Goal: Find specific page/section: Find specific page/section

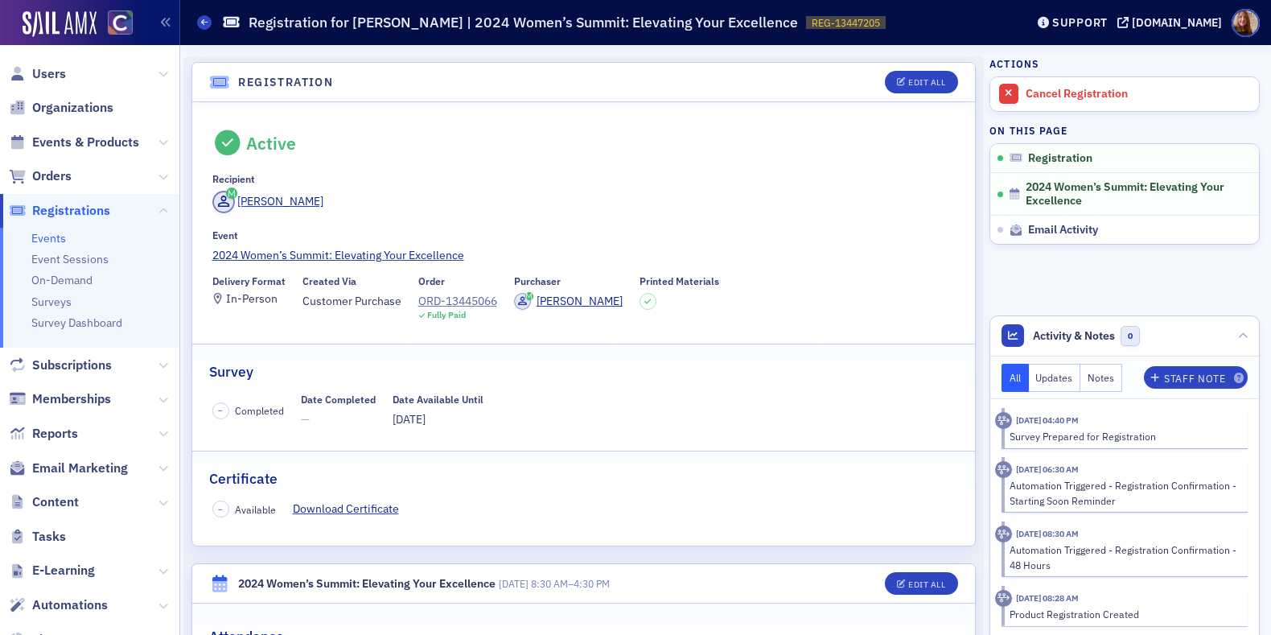
scroll to position [42, 0]
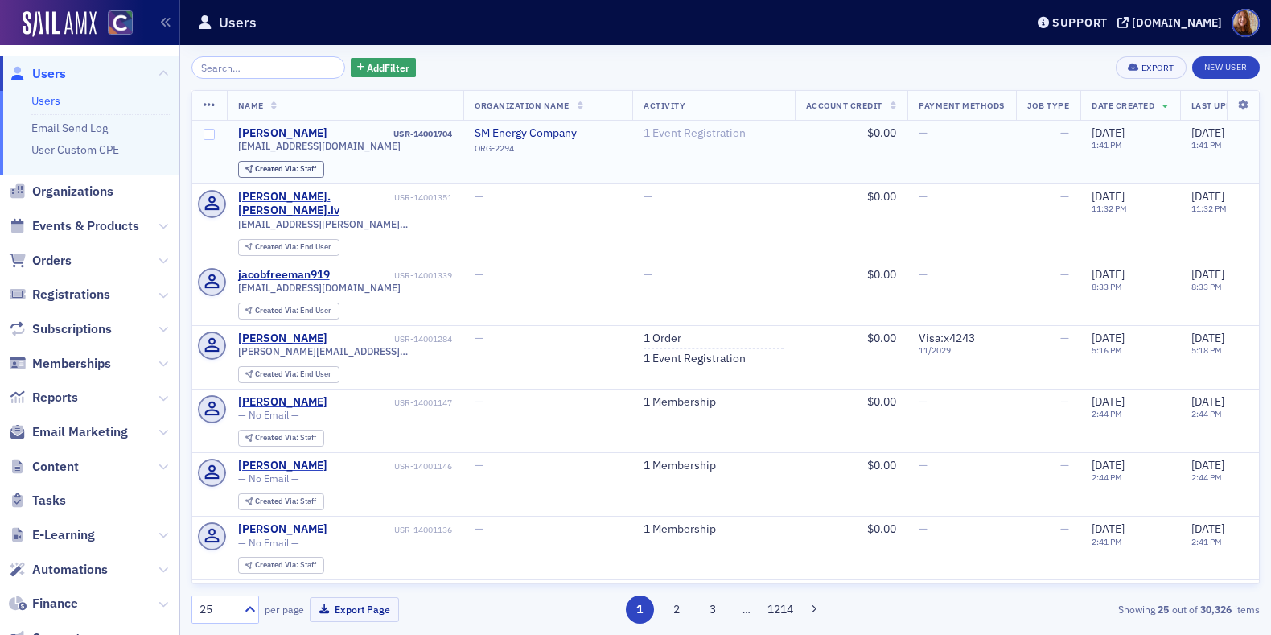
click at [702, 126] on link "1 Event Registration" at bounding box center [694, 133] width 102 height 14
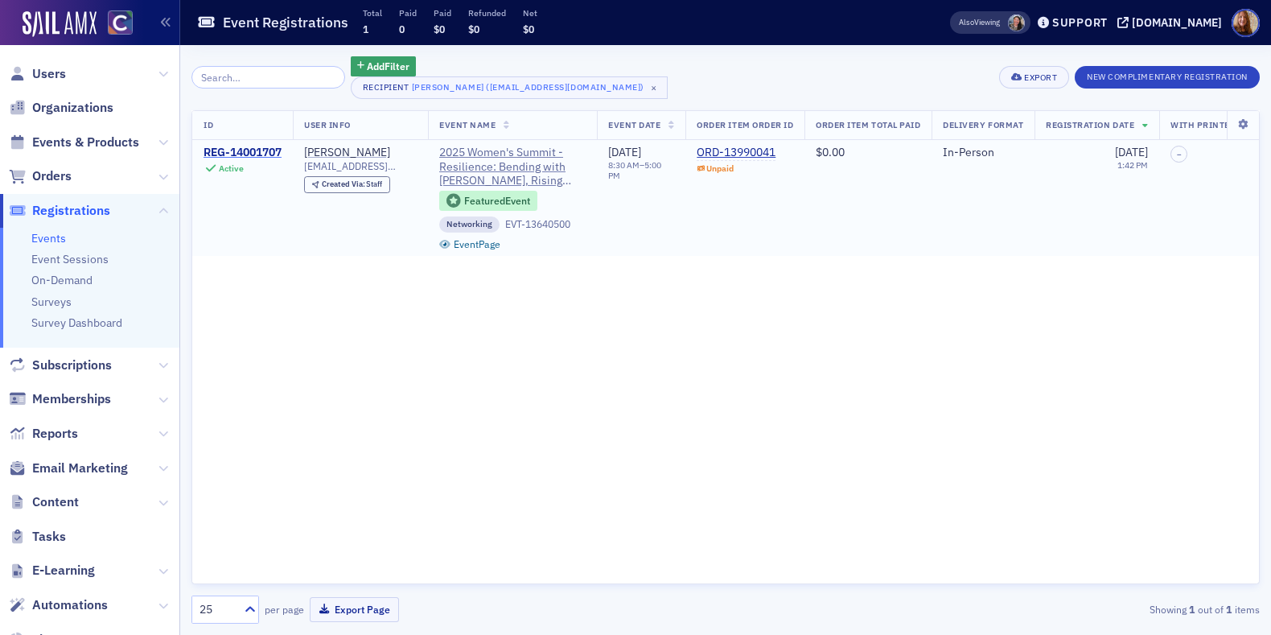
click at [273, 154] on div "REG-14001707" at bounding box center [243, 153] width 78 height 14
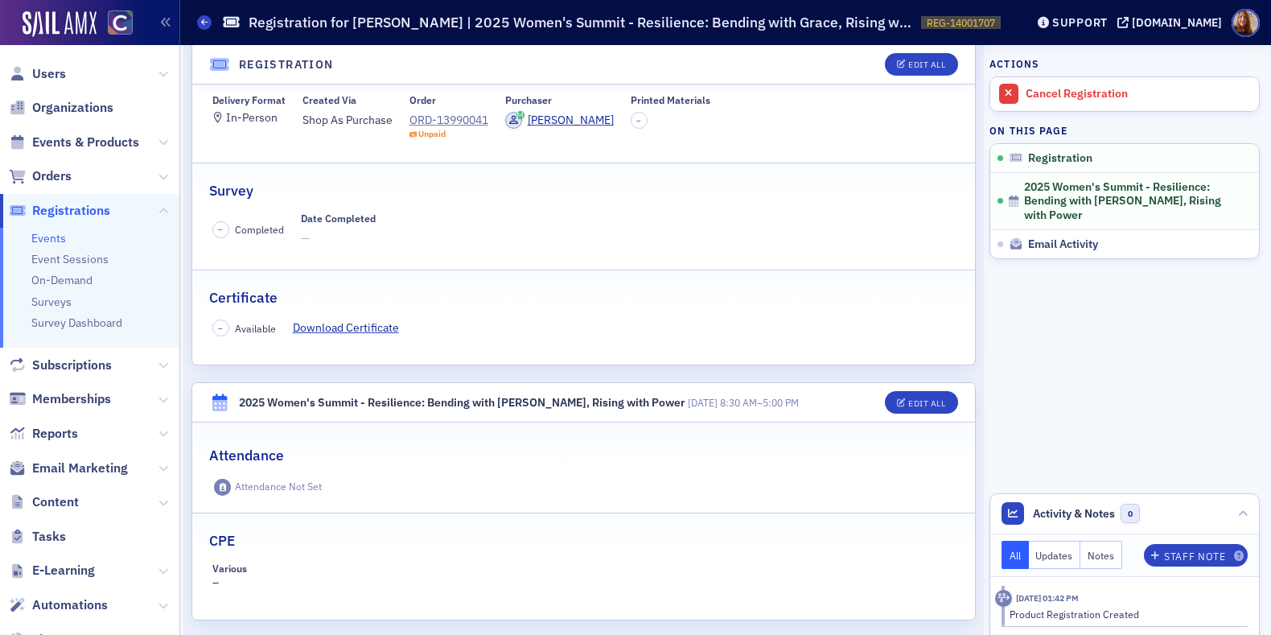
scroll to position [148, 0]
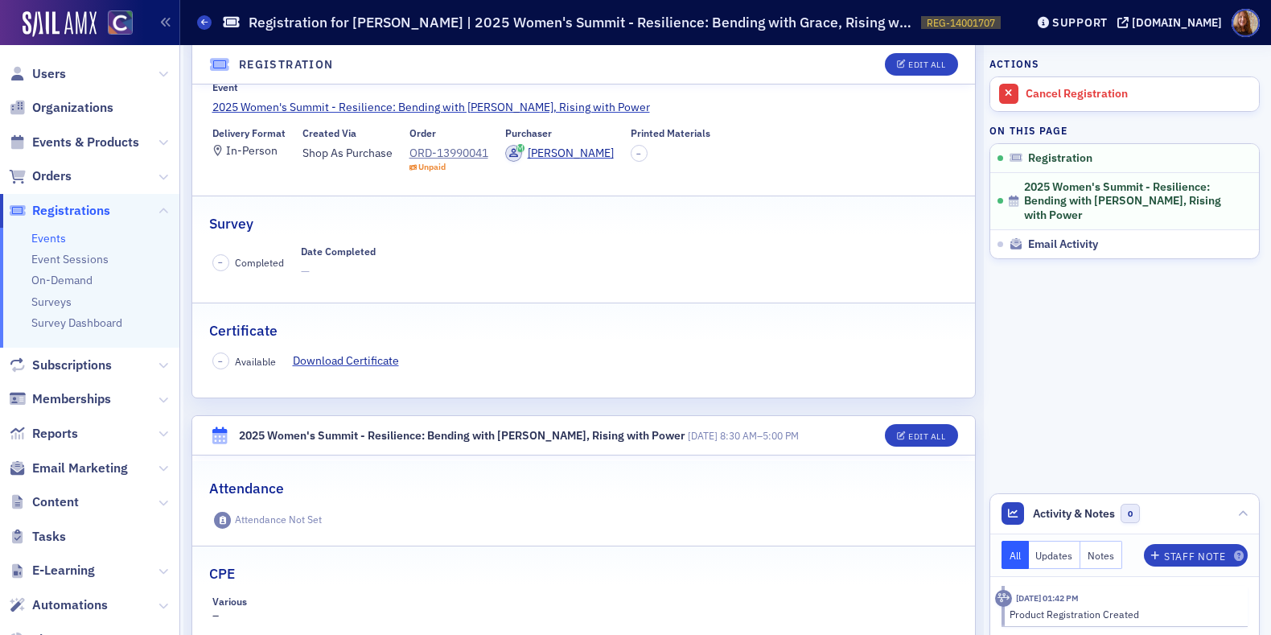
click at [470, 163] on div "Unpaid" at bounding box center [448, 167] width 79 height 10
click at [469, 157] on div "ORD-13990041" at bounding box center [448, 153] width 79 height 17
drag, startPoint x: 37, startPoint y: 71, endPoint x: 48, endPoint y: 69, distance: 11.4
click at [37, 71] on span "Users" at bounding box center [49, 74] width 34 height 18
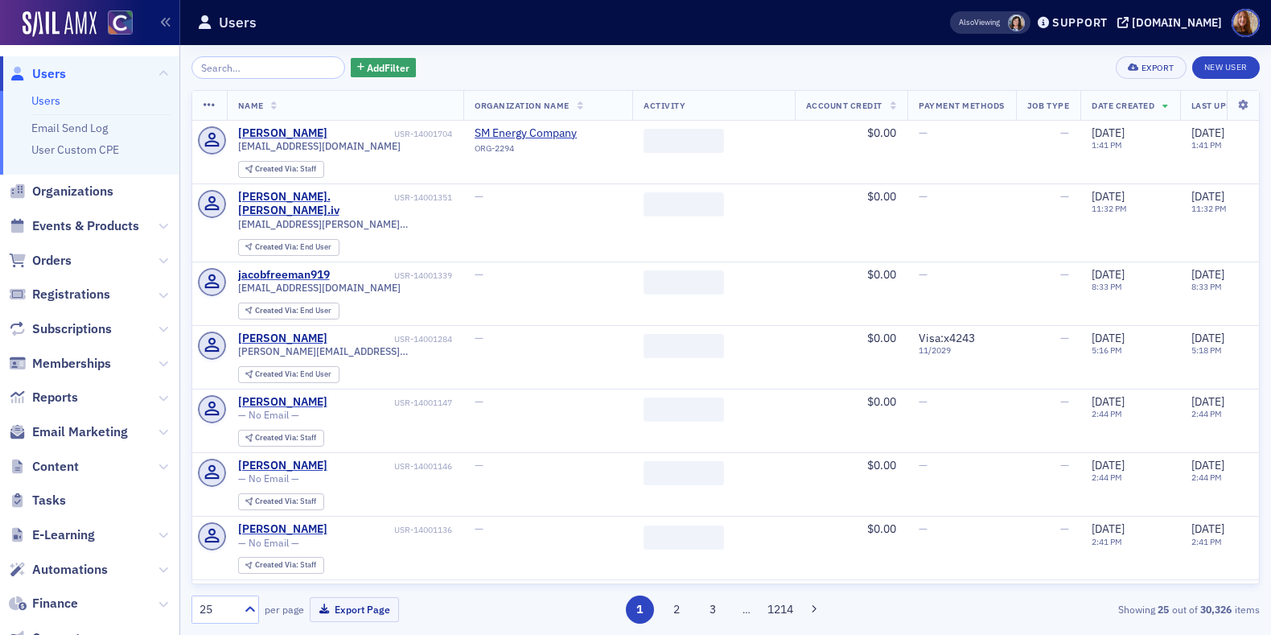
click at [270, 60] on input "search" at bounding box center [268, 67] width 154 height 23
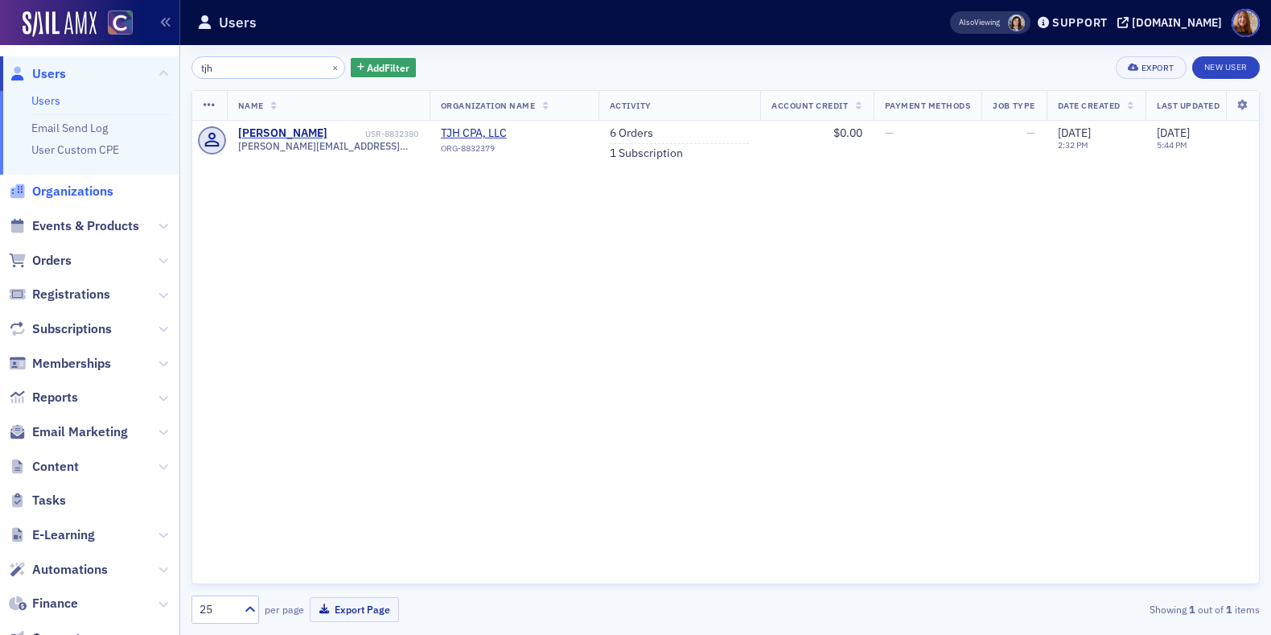
type input "tjh"
click at [73, 187] on span "Organizations" at bounding box center [72, 192] width 81 height 18
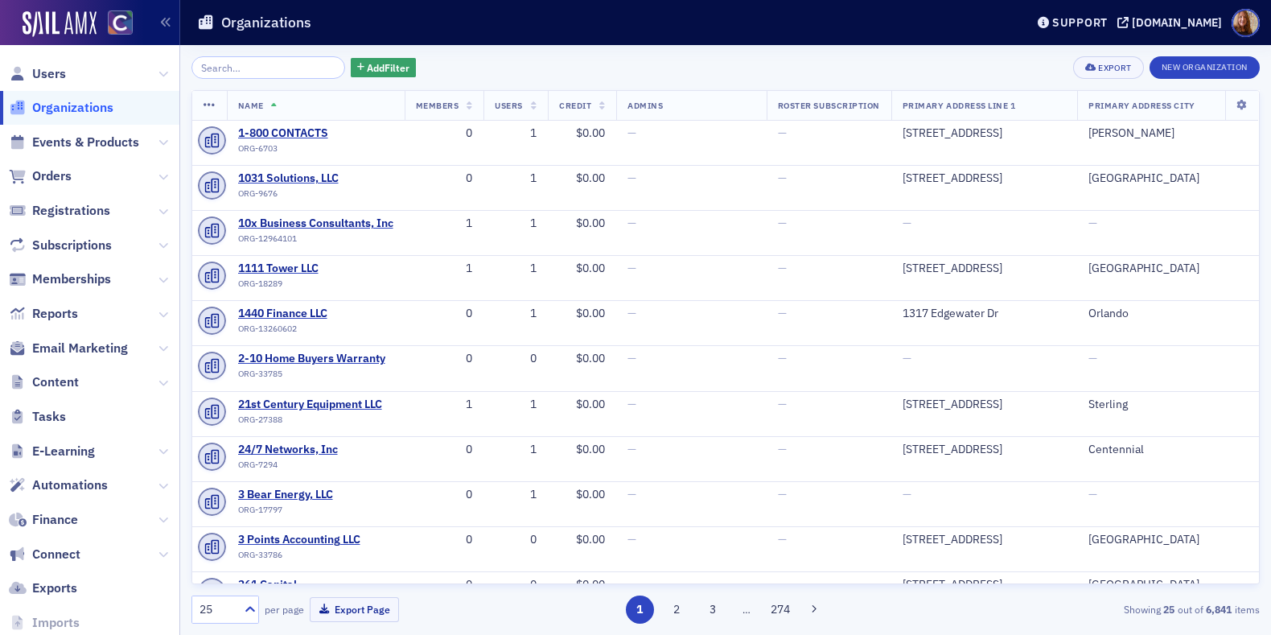
click at [228, 64] on input "search" at bounding box center [268, 67] width 154 height 23
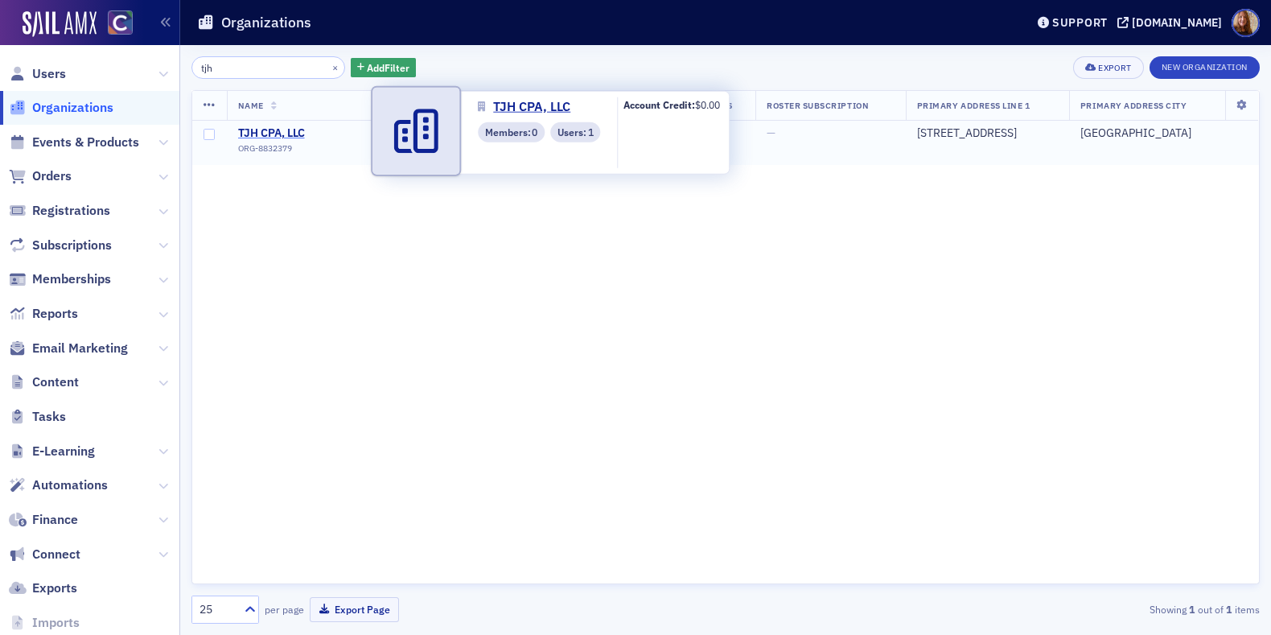
type input "tjh"
click at [272, 131] on span "TJH CPA, LLC" at bounding box center [311, 133] width 146 height 14
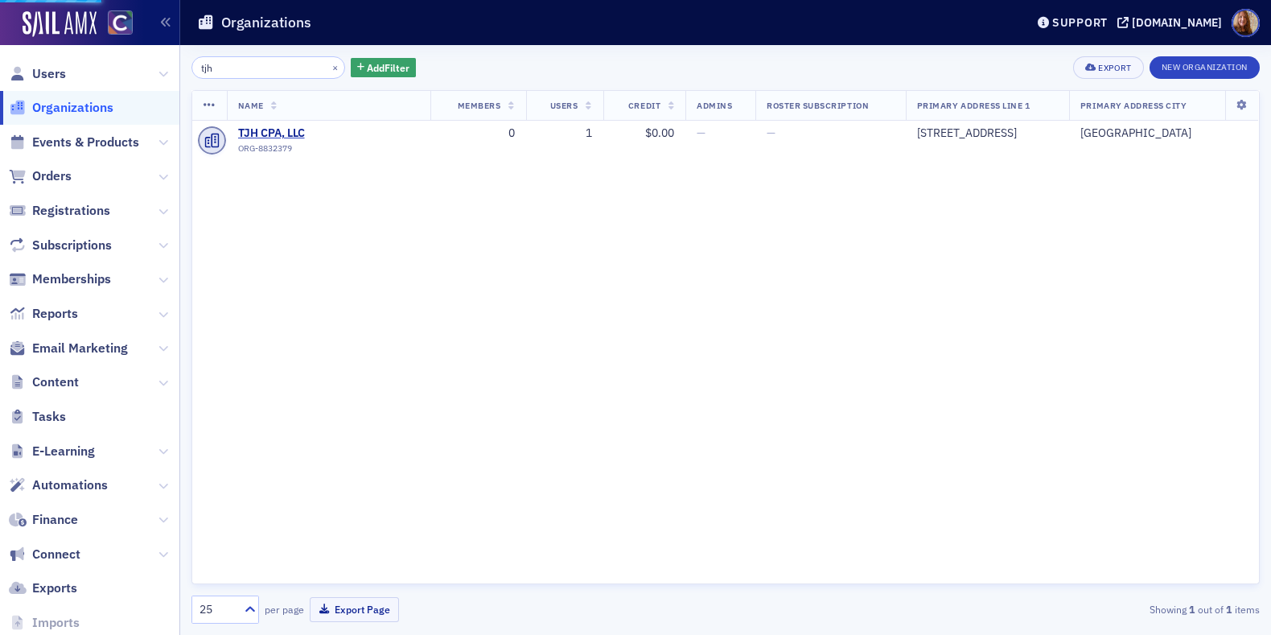
select select "US"
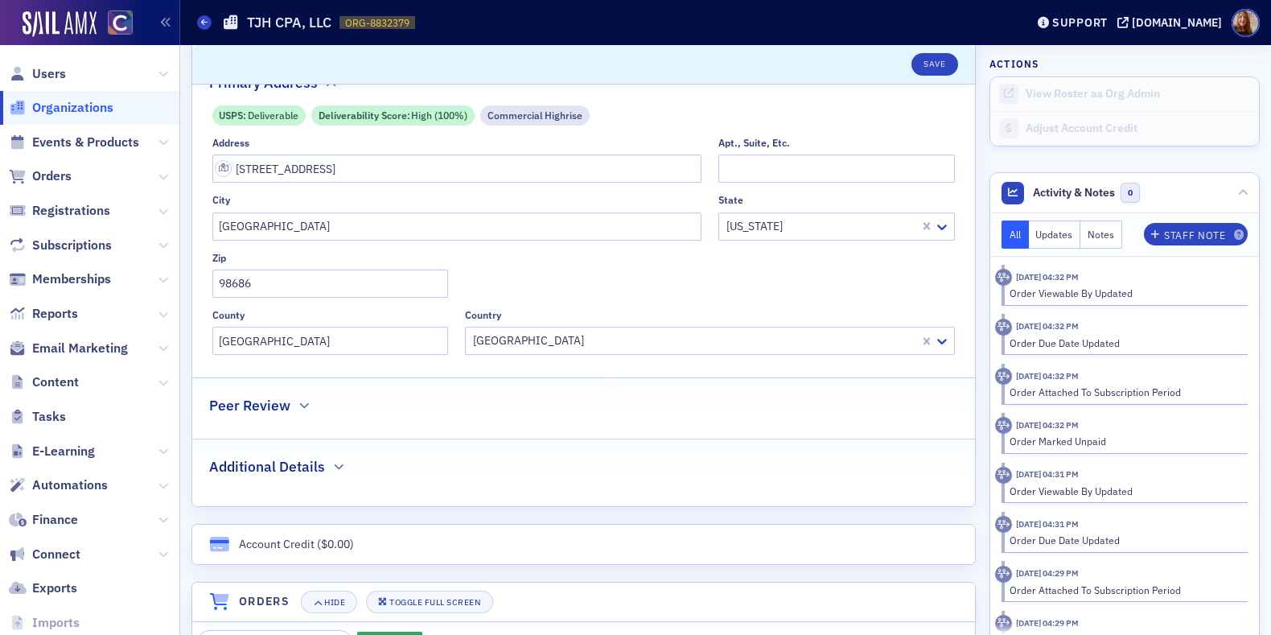
scroll to position [450, 0]
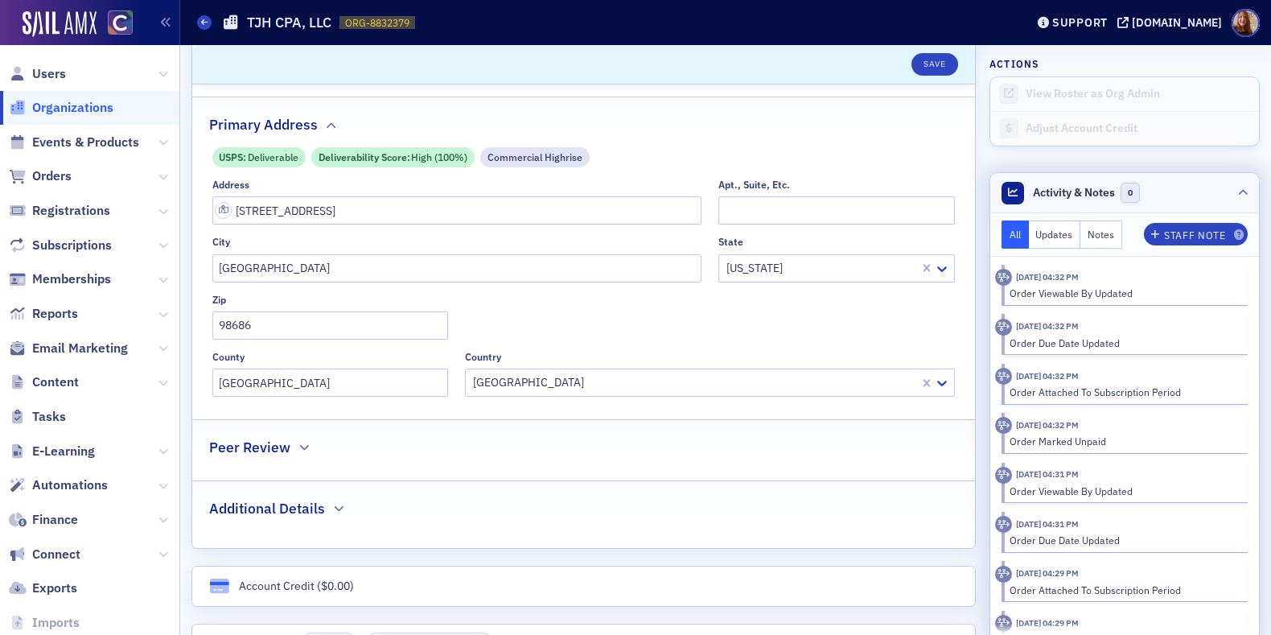
click at [1179, 191] on header "Activity & Notes 0" at bounding box center [1124, 193] width 269 height 40
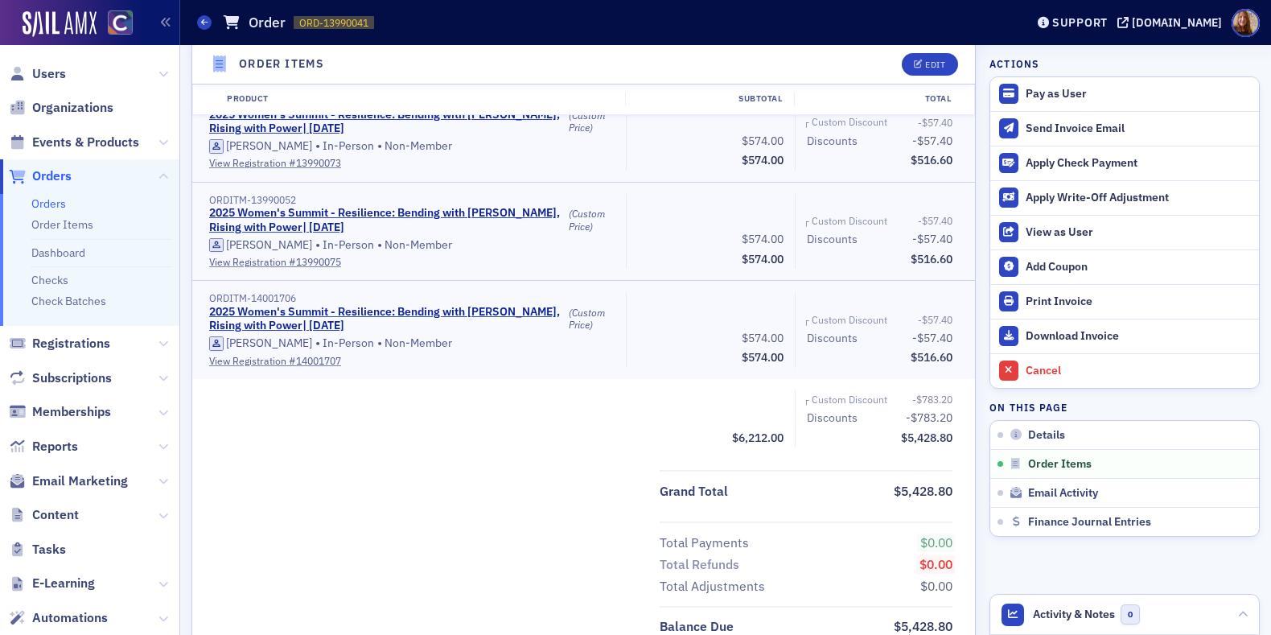
scroll to position [1483, 0]
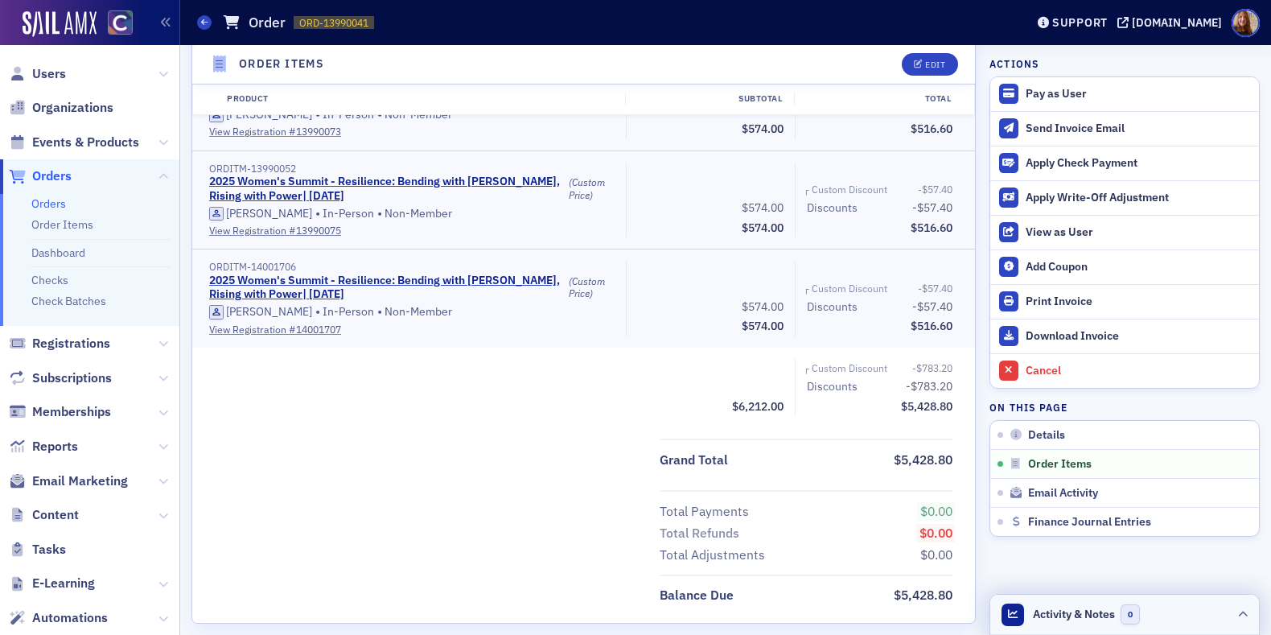
click at [1186, 619] on header "Activity & Notes 0" at bounding box center [1124, 614] width 269 height 40
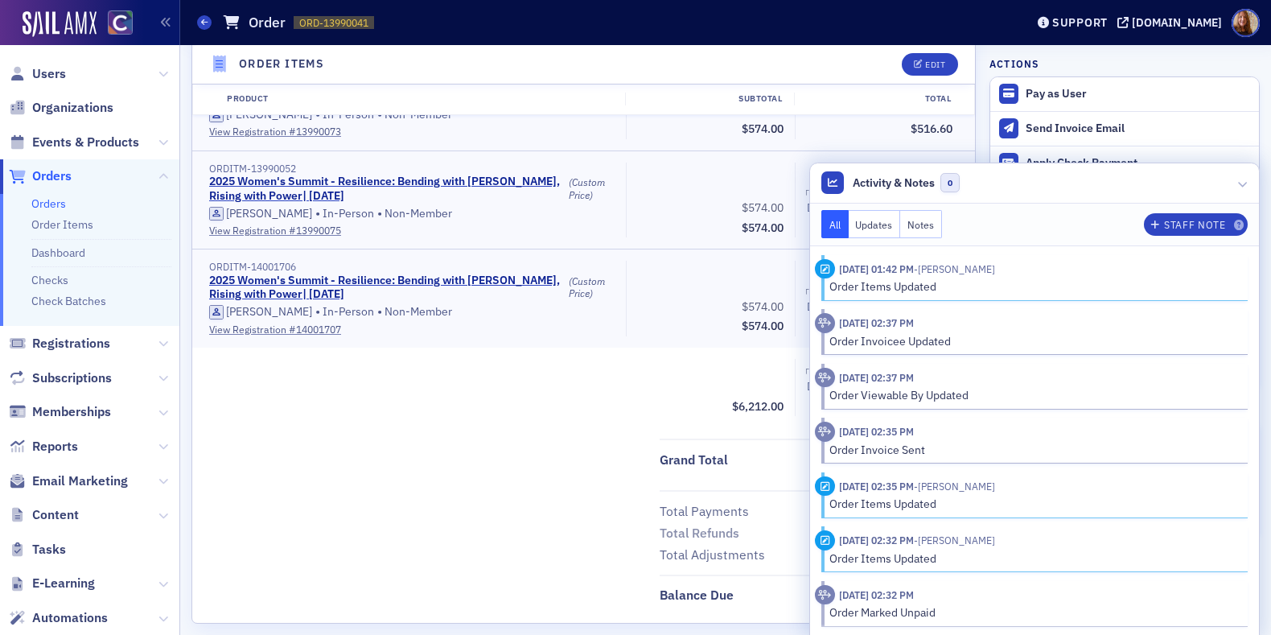
click at [420, 482] on div "Grand Total $5,428.80 Total Payments $0.00 Total Refunds $0.00 Total Adjustment…" at bounding box center [583, 521] width 783 height 167
click at [1063, 186] on header "Activity & Notes 0" at bounding box center [1034, 183] width 449 height 40
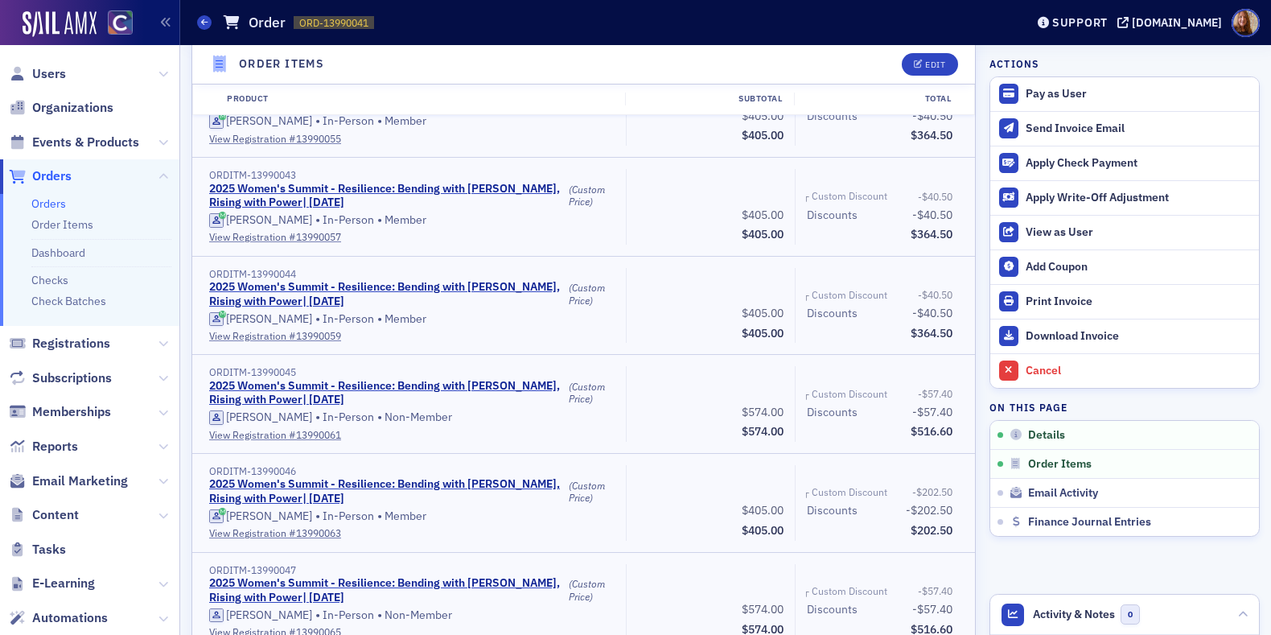
scroll to position [0, 0]
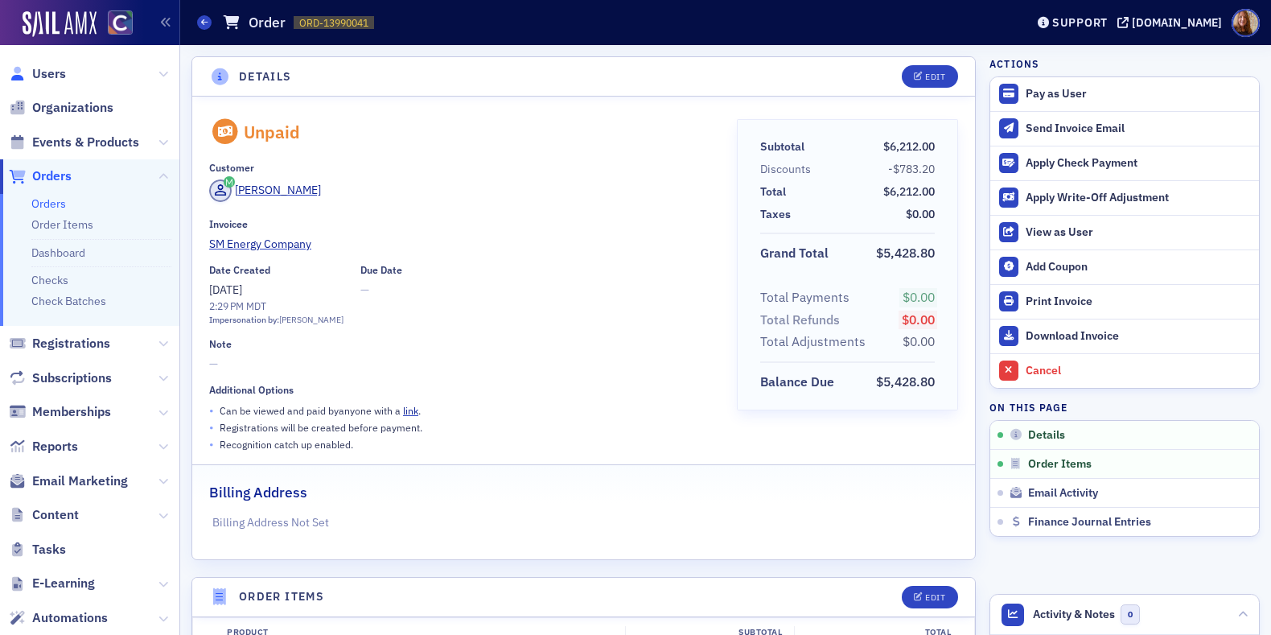
click at [28, 75] on link "Users" at bounding box center [37, 74] width 57 height 18
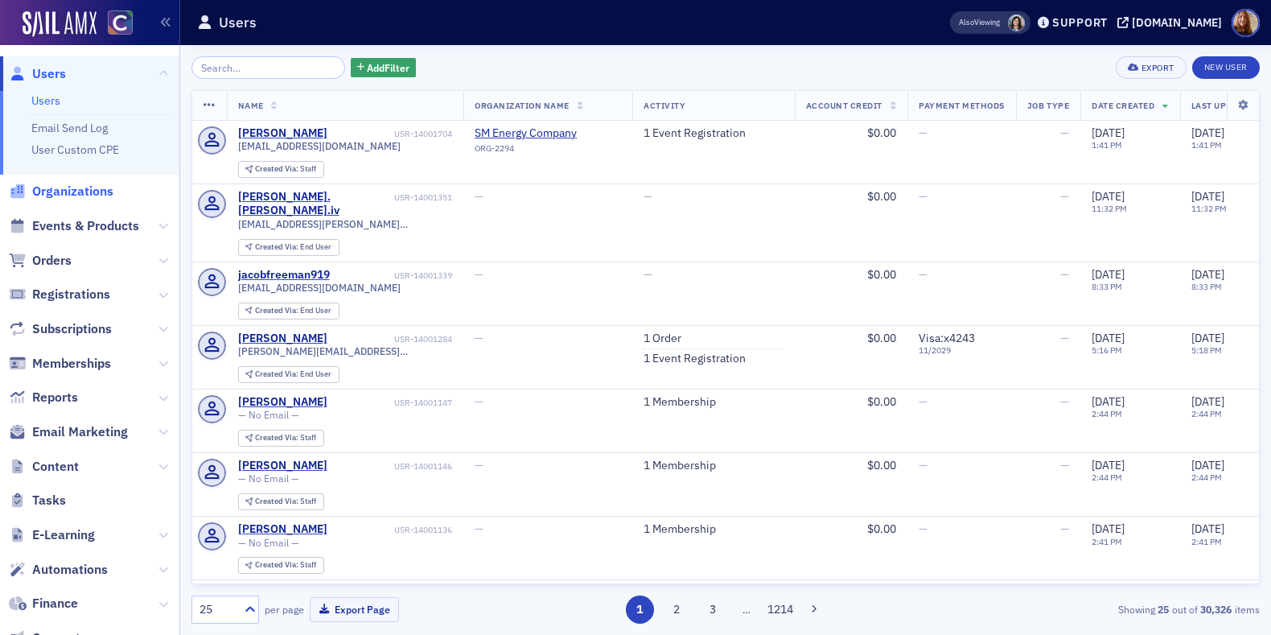
click at [76, 190] on span "Organizations" at bounding box center [72, 192] width 81 height 18
